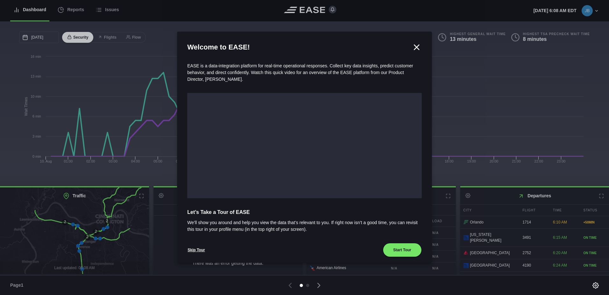
click at [415, 47] on icon at bounding box center [417, 47] width 10 height 10
